Goal: Transaction & Acquisition: Purchase product/service

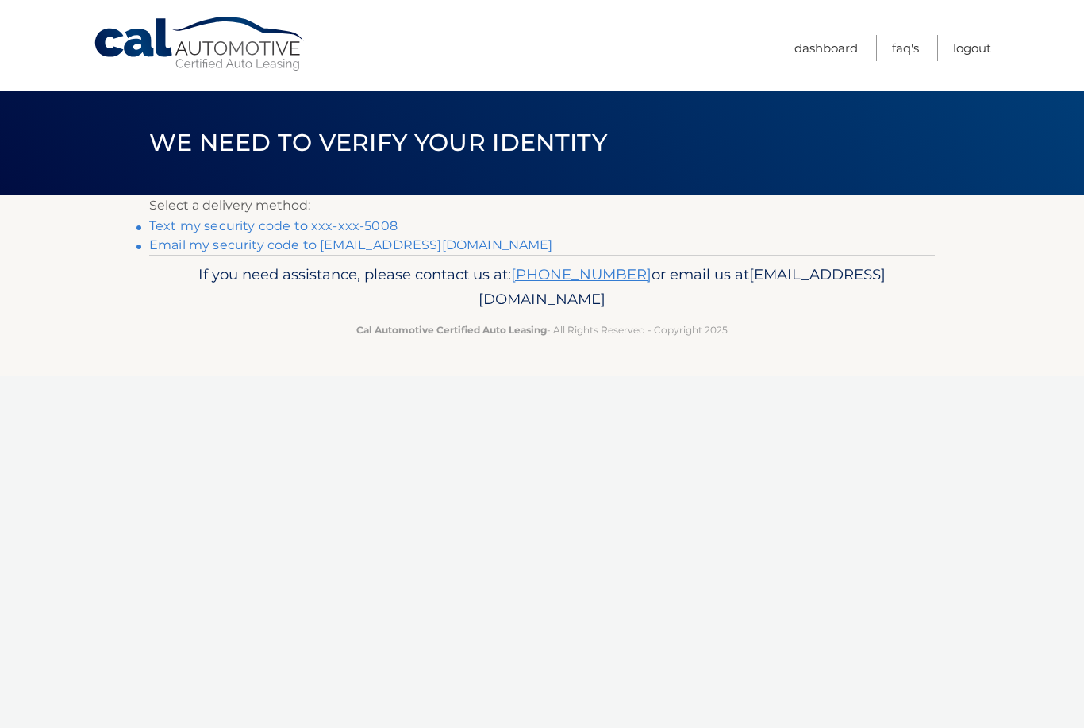
click at [180, 220] on link "Text my security code to xxx-xxx-5008" at bounding box center [273, 225] width 248 height 15
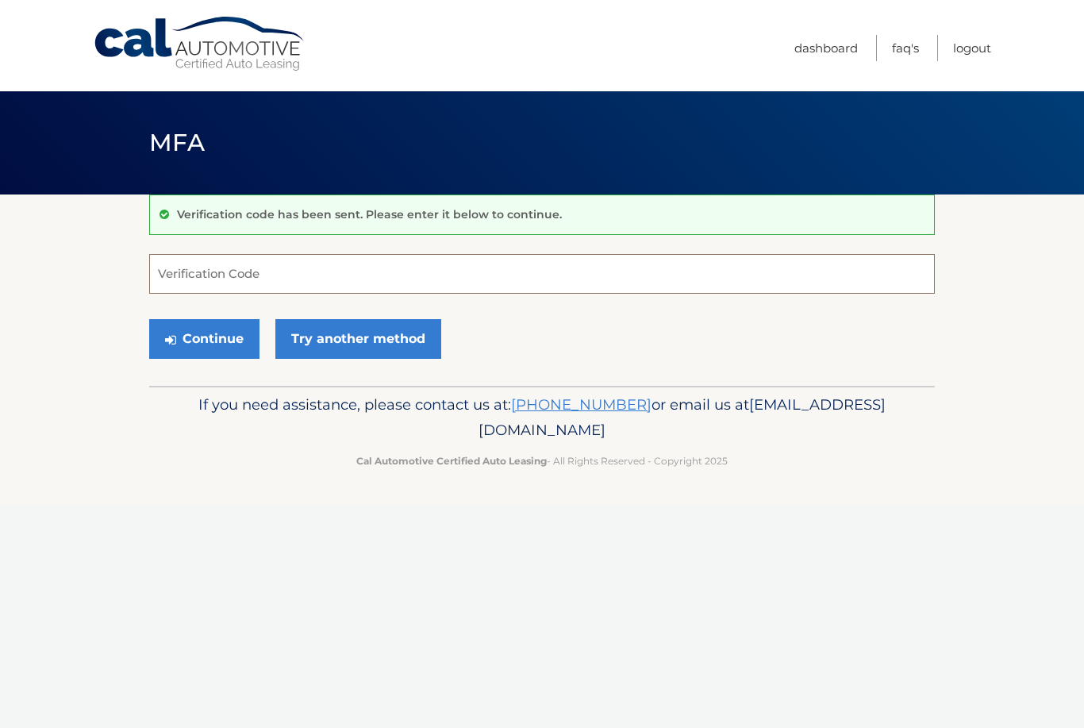
click at [188, 271] on input "Verification Code" at bounding box center [542, 274] width 786 height 40
type input "176832"
click at [203, 345] on button "Continue" at bounding box center [204, 339] width 110 height 40
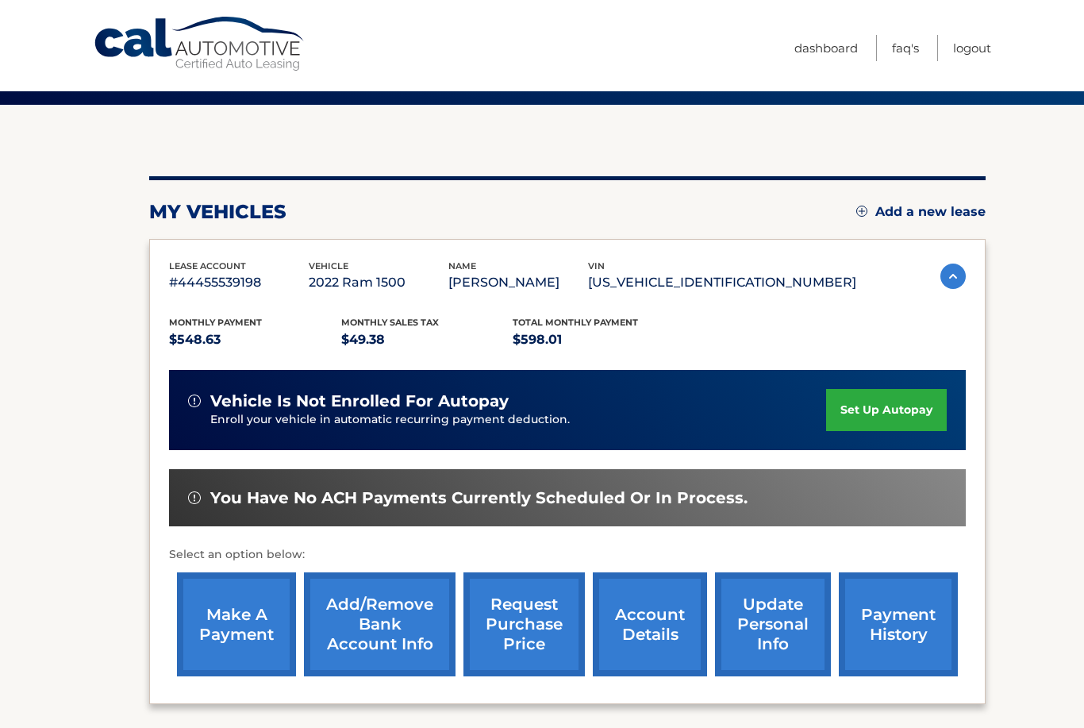
scroll to position [179, 0]
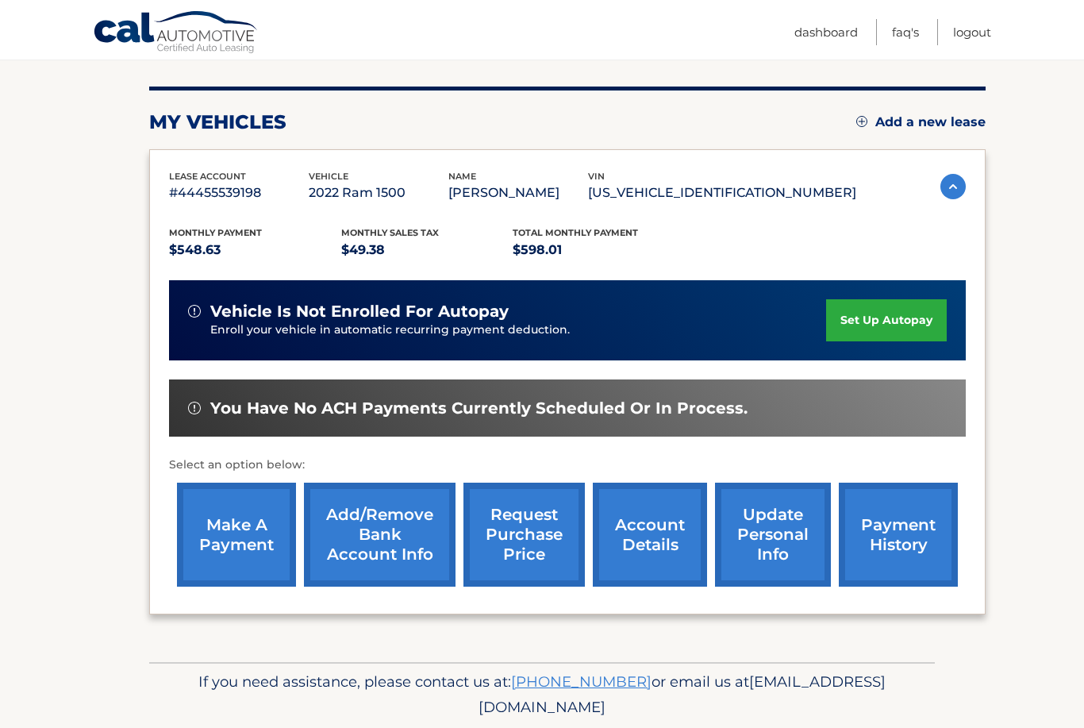
click at [208, 520] on link "make a payment" at bounding box center [236, 535] width 119 height 104
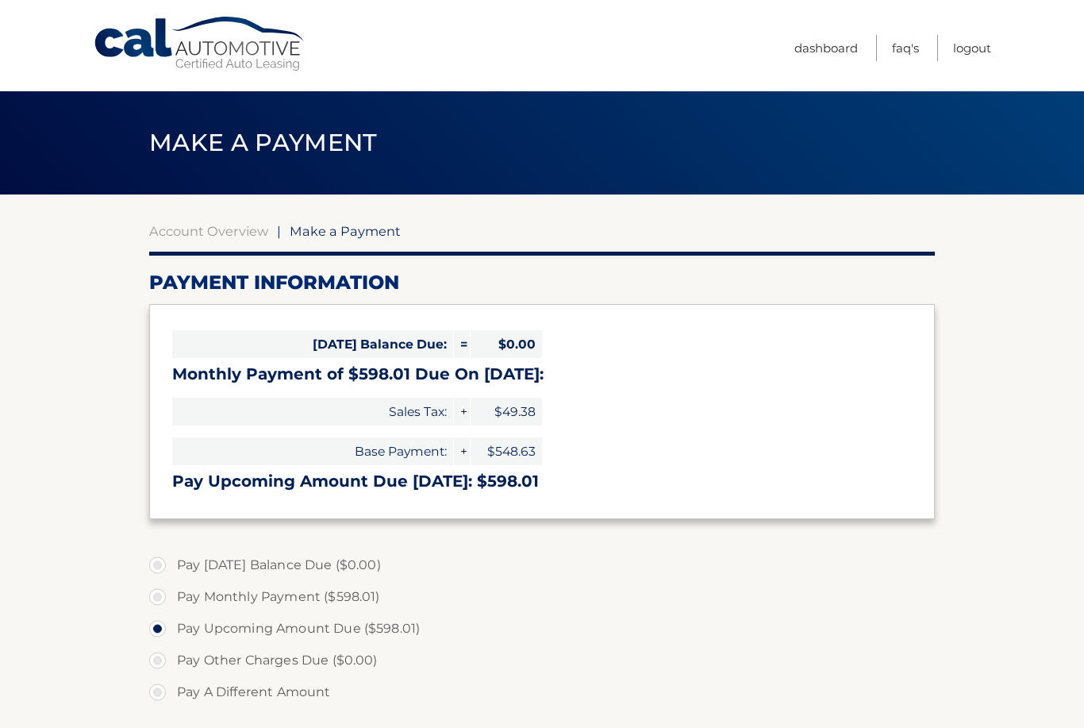
select select "OGFmYWYzZWItNDgxNy00YTgyLTljMTItOWQ4ZmNjOGQ1OGM1"
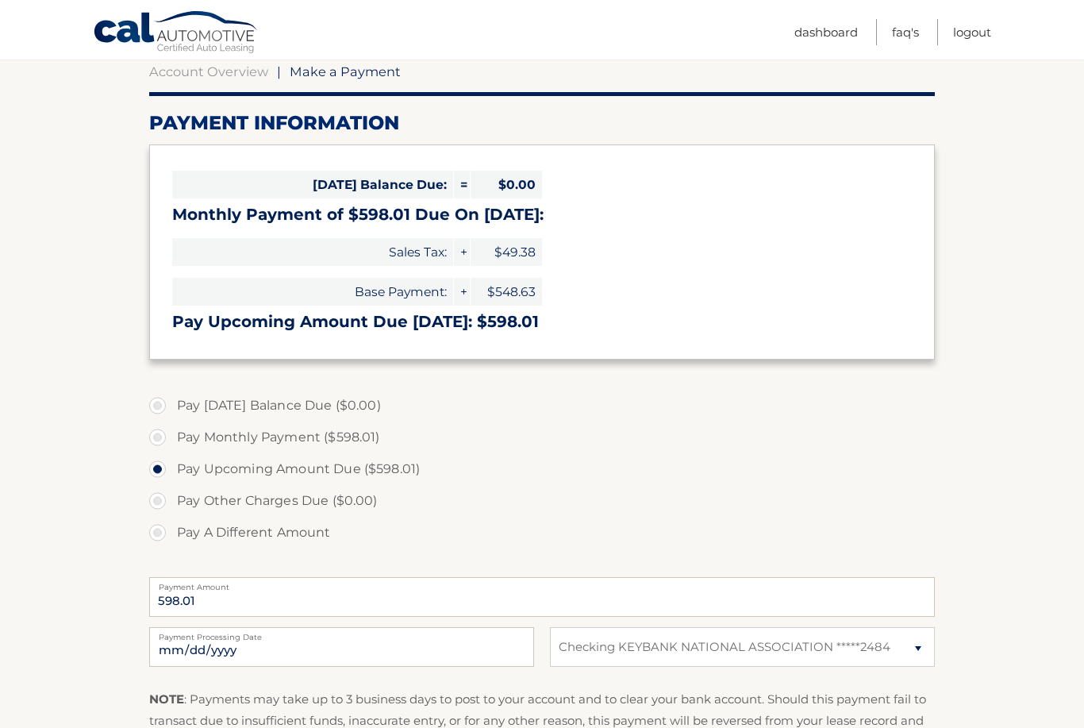
scroll to position [171, 0]
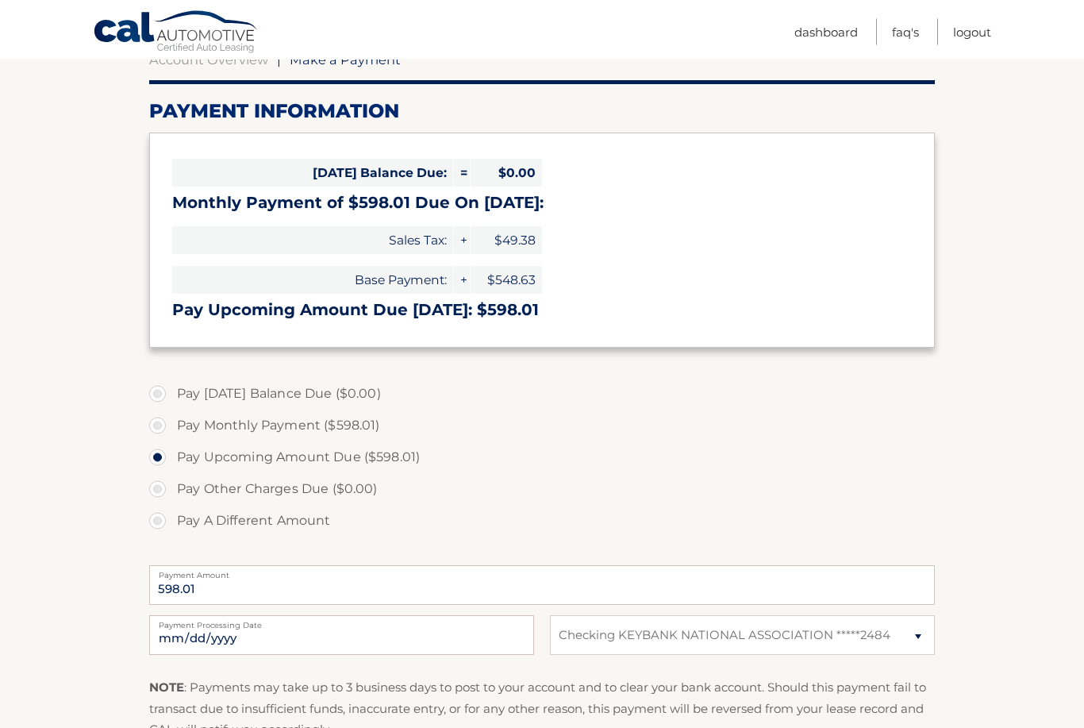
click at [171, 432] on label "Pay Monthly Payment ($598.01)" at bounding box center [542, 426] width 786 height 32
click at [171, 432] on input "Pay Monthly Payment ($598.01)" at bounding box center [164, 422] width 16 height 25
radio input "true"
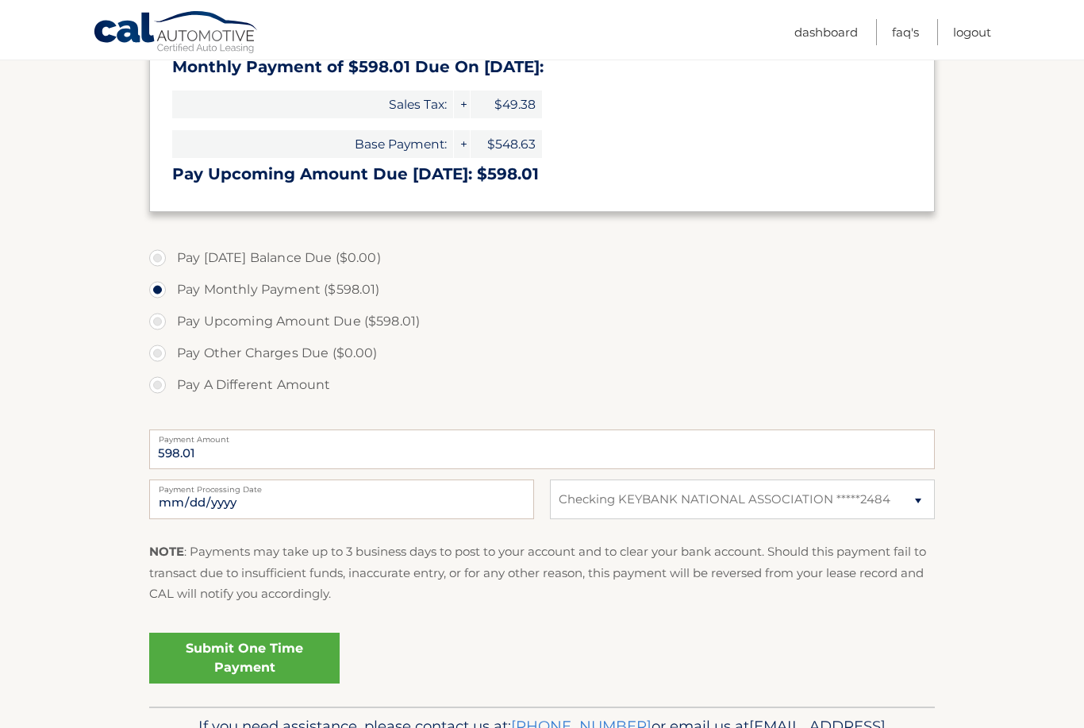
scroll to position [306, 0]
click at [214, 651] on link "Submit One Time Payment" at bounding box center [244, 658] width 191 height 51
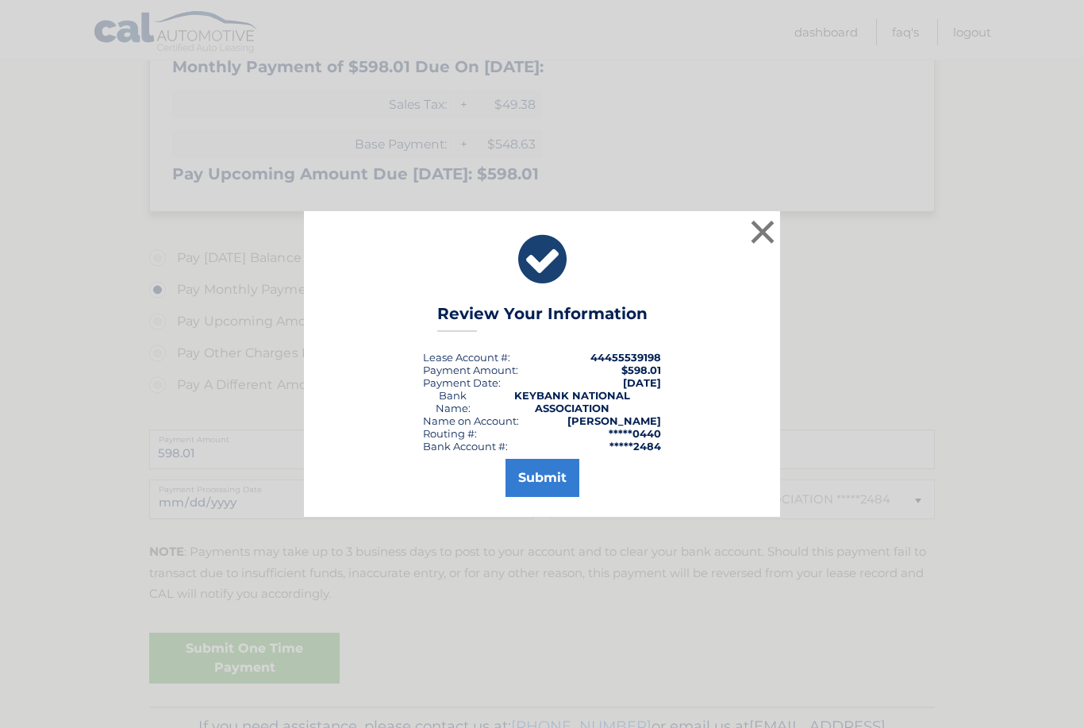
click at [526, 491] on button "Submit" at bounding box center [543, 478] width 74 height 38
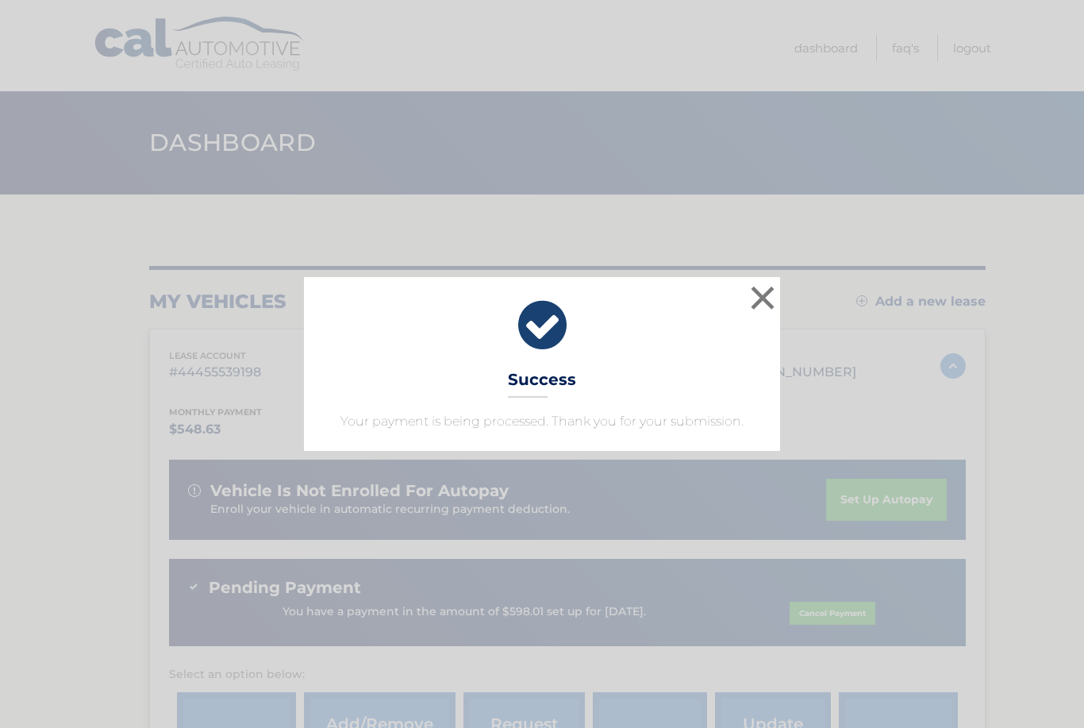
click at [768, 294] on button "×" at bounding box center [763, 298] width 32 height 32
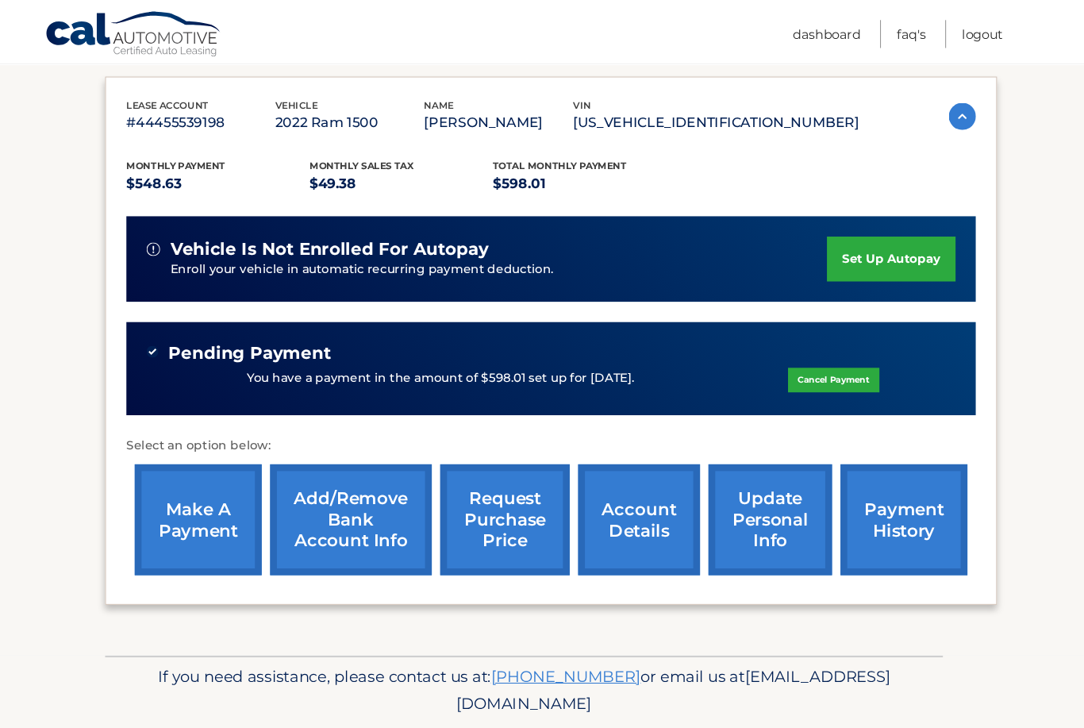
scroll to position [260, 0]
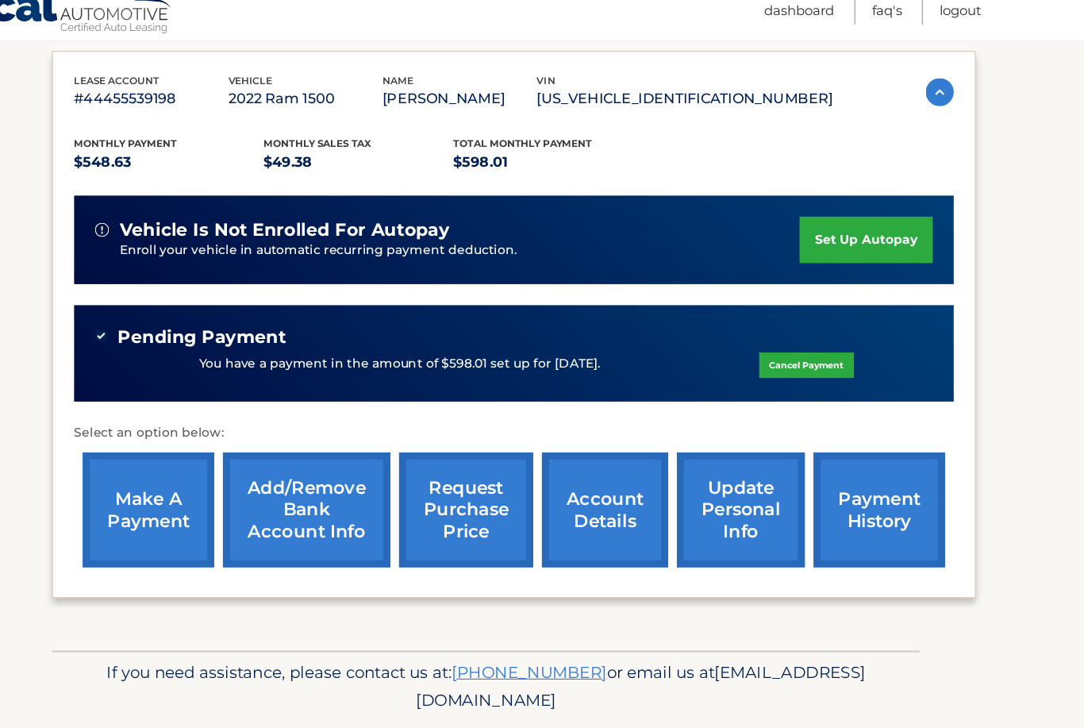
click at [13, 525] on section "my vehicles Add a new lease lease account #44455539198 vehicle 2022 Ram 1500 na…" at bounding box center [542, 273] width 1084 height 677
click at [0, 468] on html "Cal Automotive Menu Dashboard FAQ's Logout" at bounding box center [542, 104] width 1084 height 728
click at [40, 684] on footer "If you need assistance, please contact us at: [PHONE_NUMBER] or email us at [EM…" at bounding box center [542, 672] width 1084 height 121
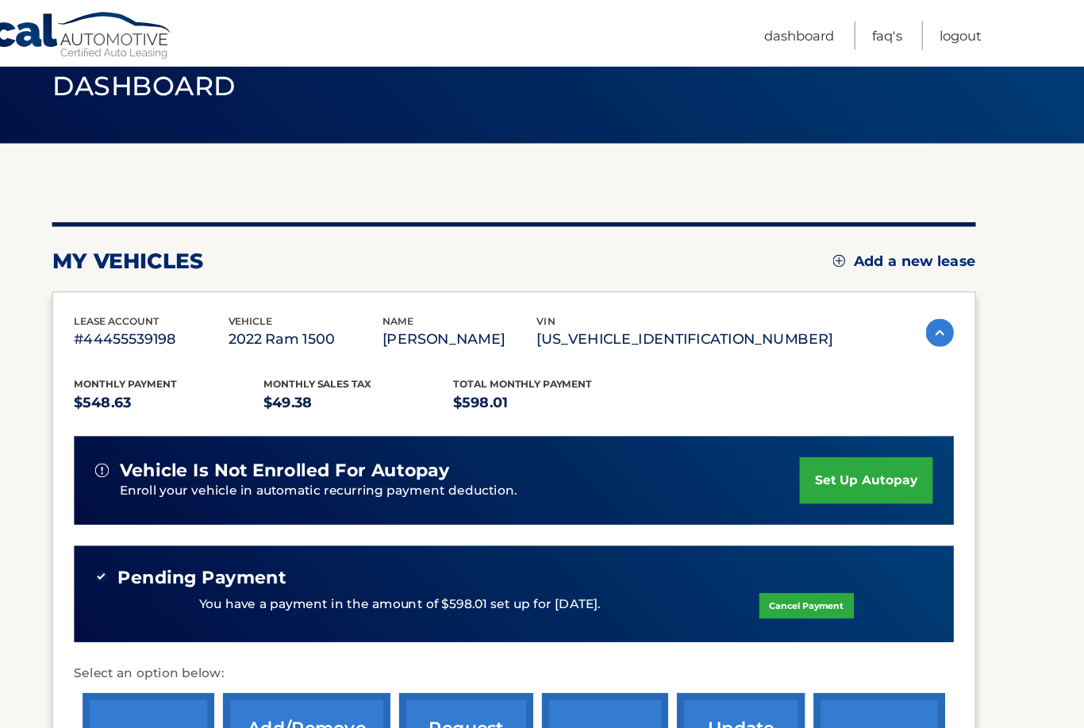
scroll to position [0, 0]
